Goal: Task Accomplishment & Management: Complete application form

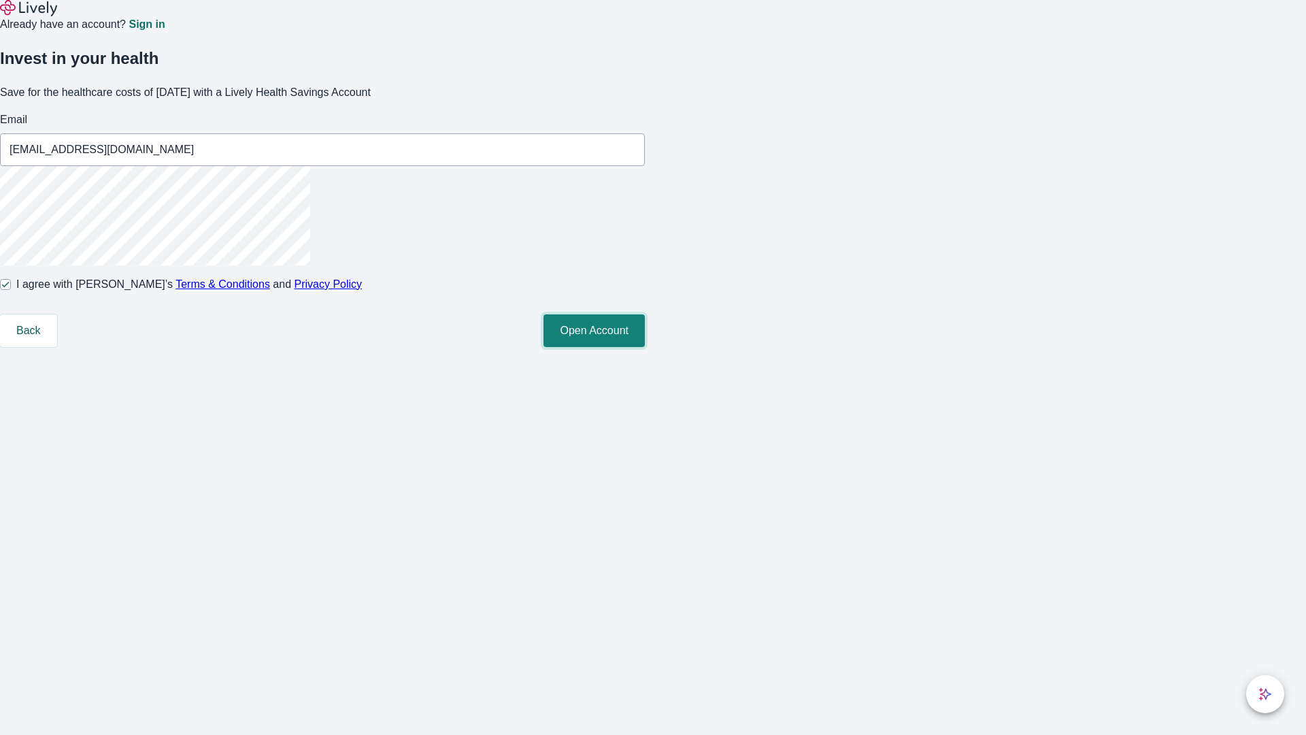
click at [645, 347] on button "Open Account" at bounding box center [593, 330] width 101 height 33
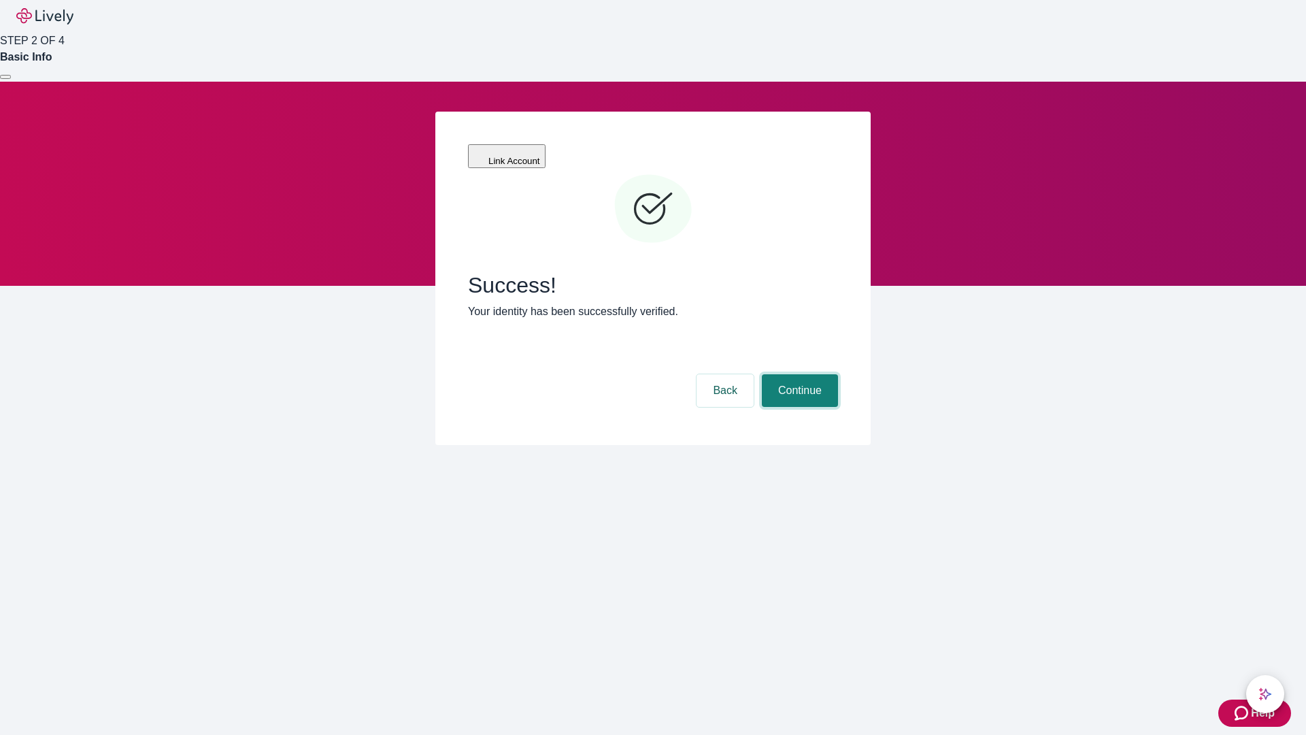
click at [798, 374] on button "Continue" at bounding box center [800, 390] width 76 height 33
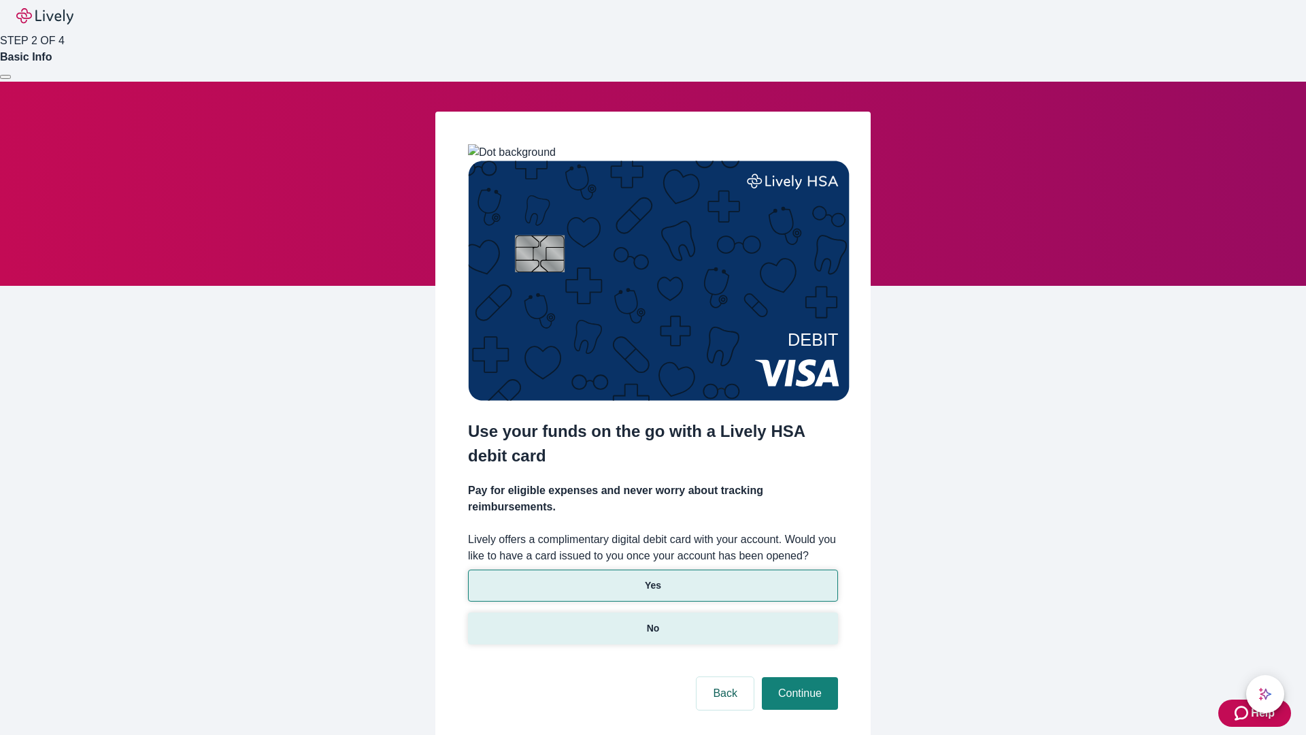
click at [652, 621] on p "No" at bounding box center [653, 628] width 13 height 14
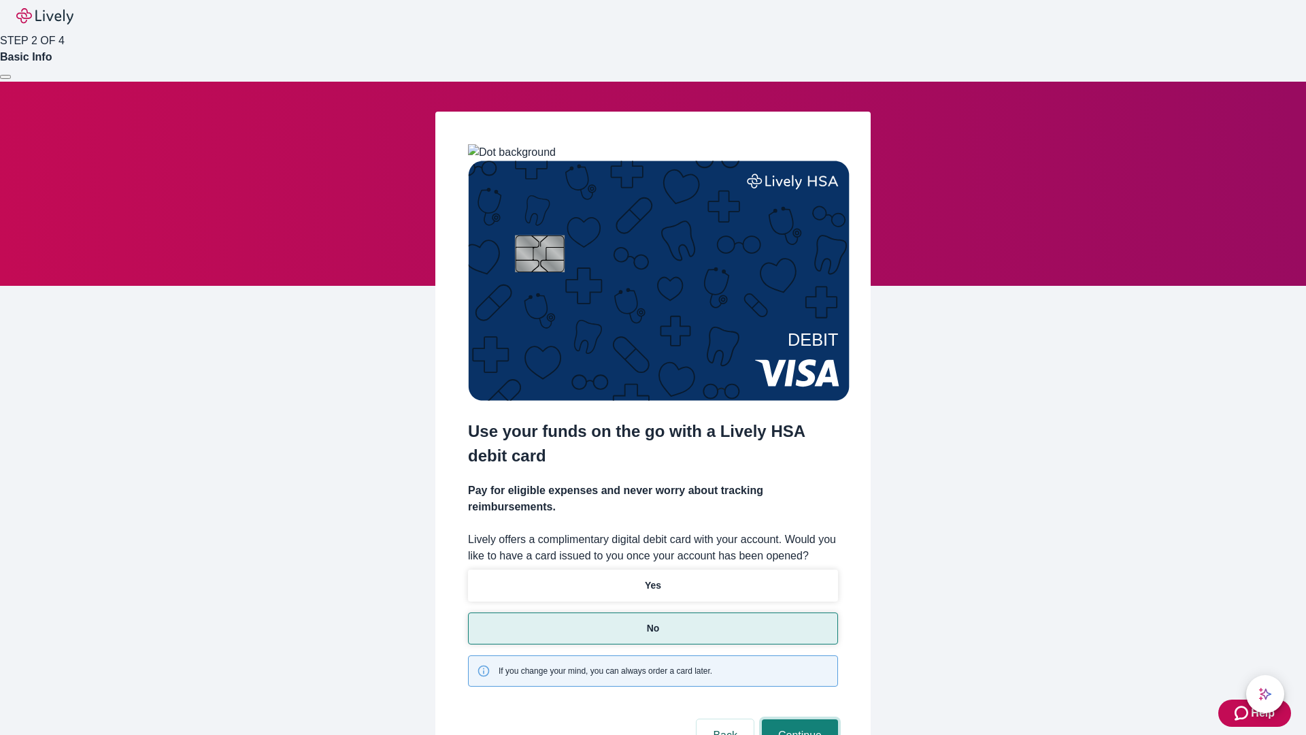
click at [798, 719] on button "Continue" at bounding box center [800, 735] width 76 height 33
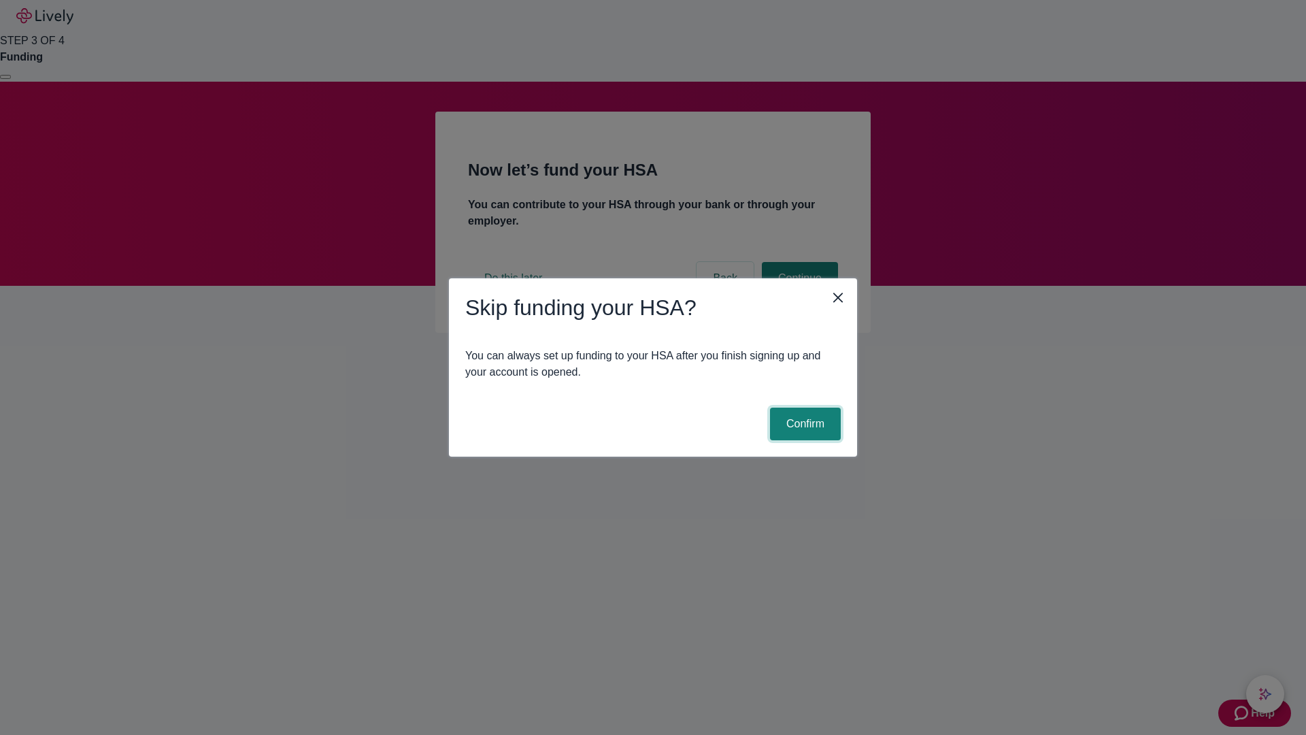
click at [803, 424] on button "Confirm" at bounding box center [805, 423] width 71 height 33
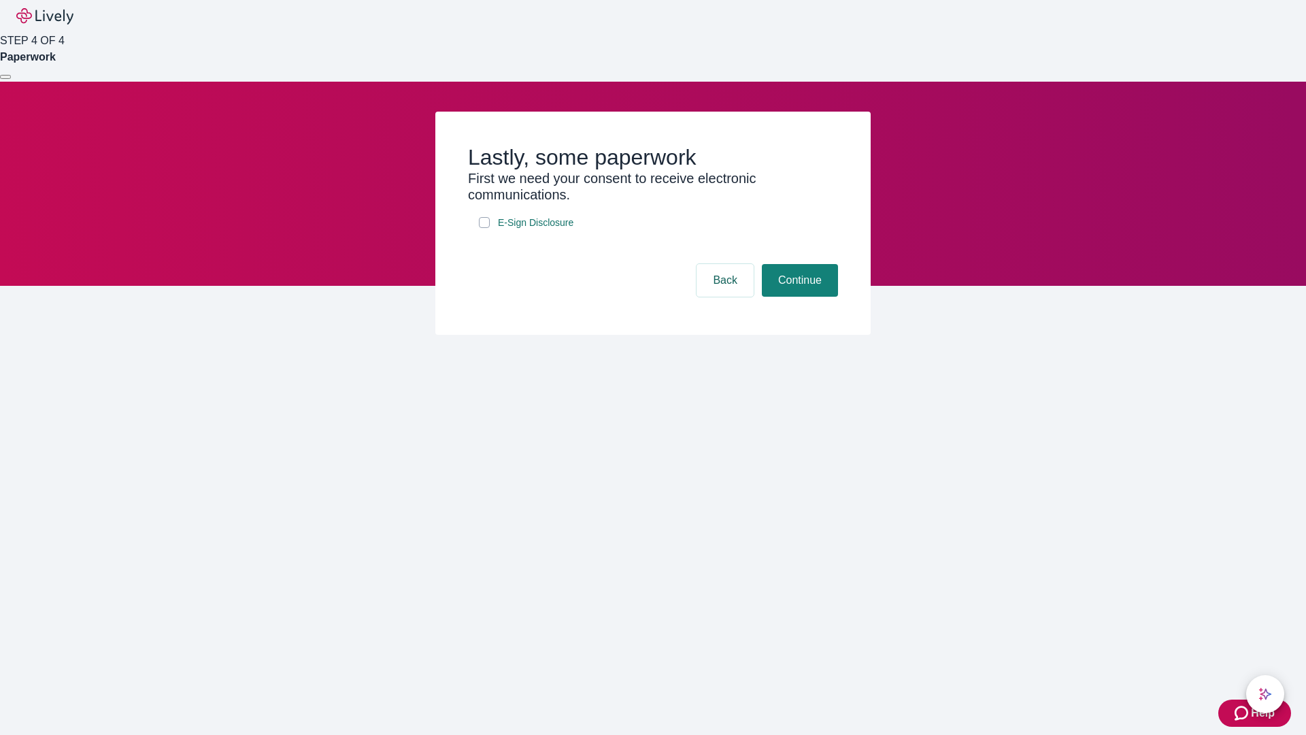
click at [484, 228] on input "E-Sign Disclosure" at bounding box center [484, 222] width 11 height 11
checkbox input "true"
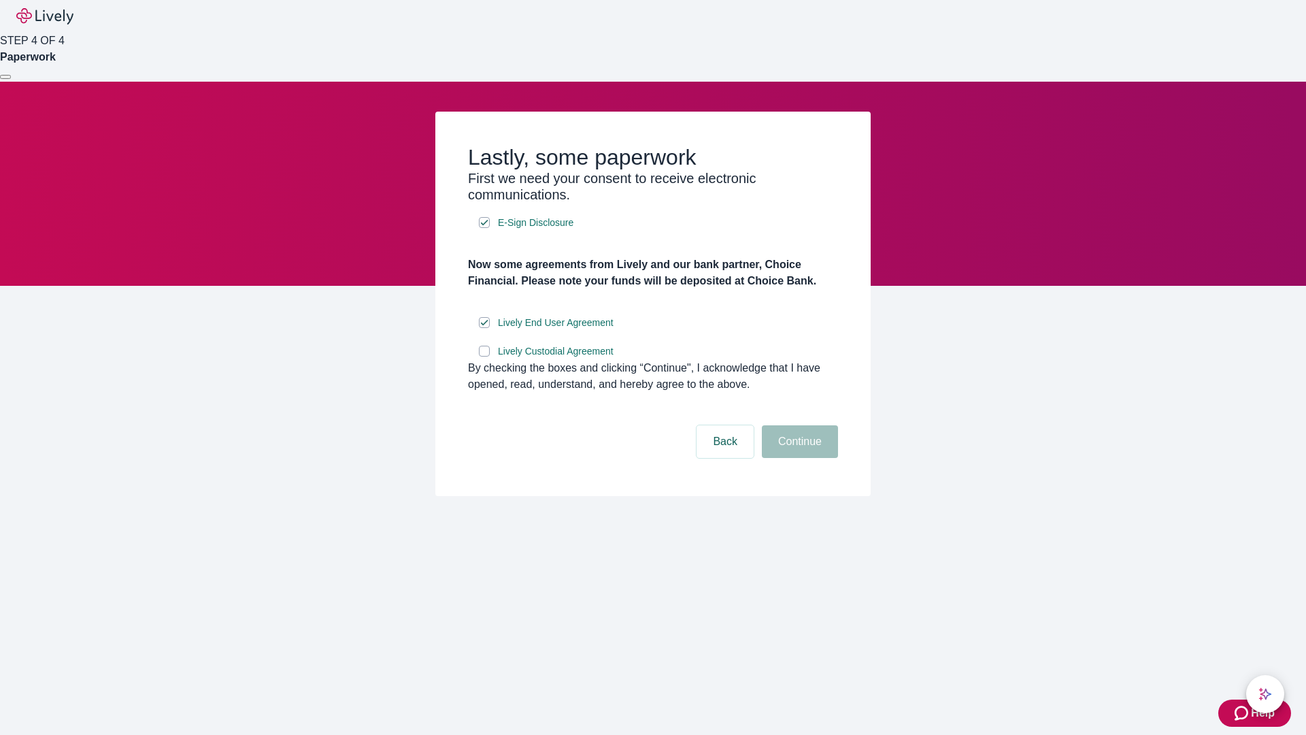
click at [484, 356] on input "Lively Custodial Agreement" at bounding box center [484, 350] width 11 height 11
checkbox input "true"
click at [798, 458] on button "Continue" at bounding box center [800, 441] width 76 height 33
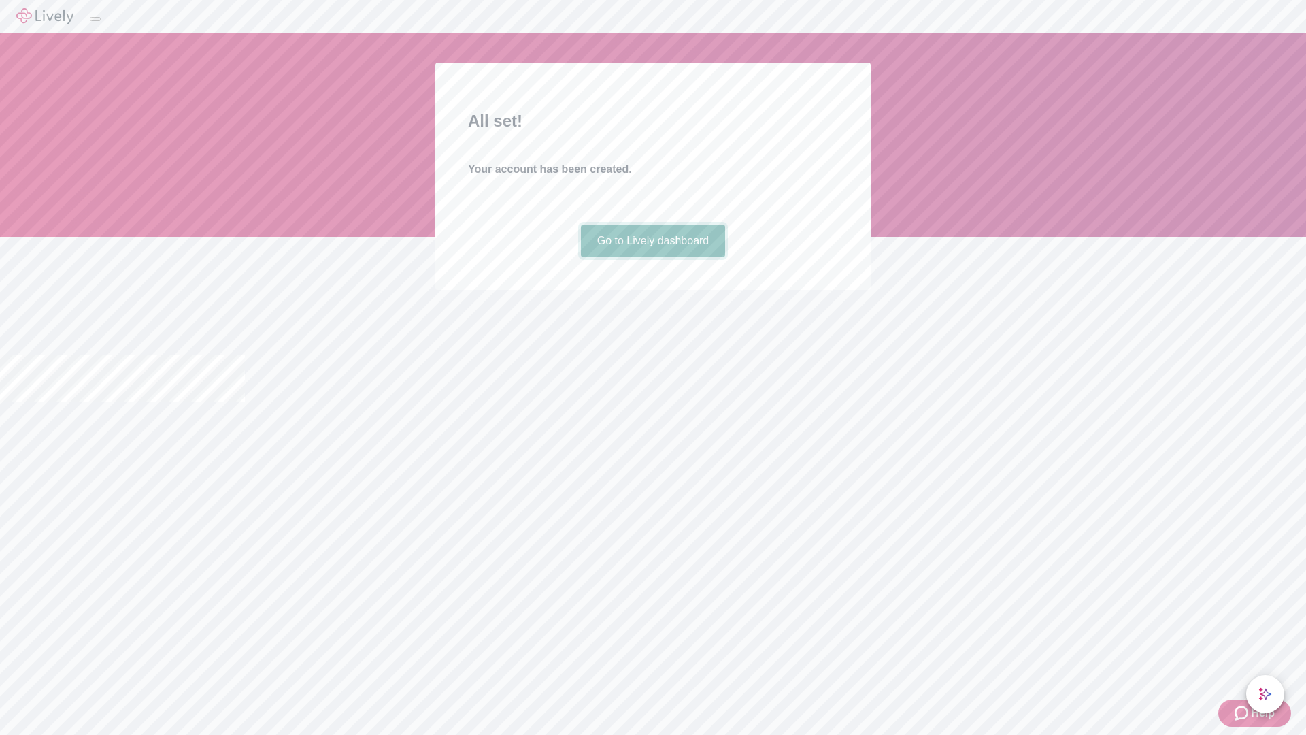
click at [652, 257] on link "Go to Lively dashboard" at bounding box center [653, 240] width 145 height 33
